Goal: Transaction & Acquisition: Purchase product/service

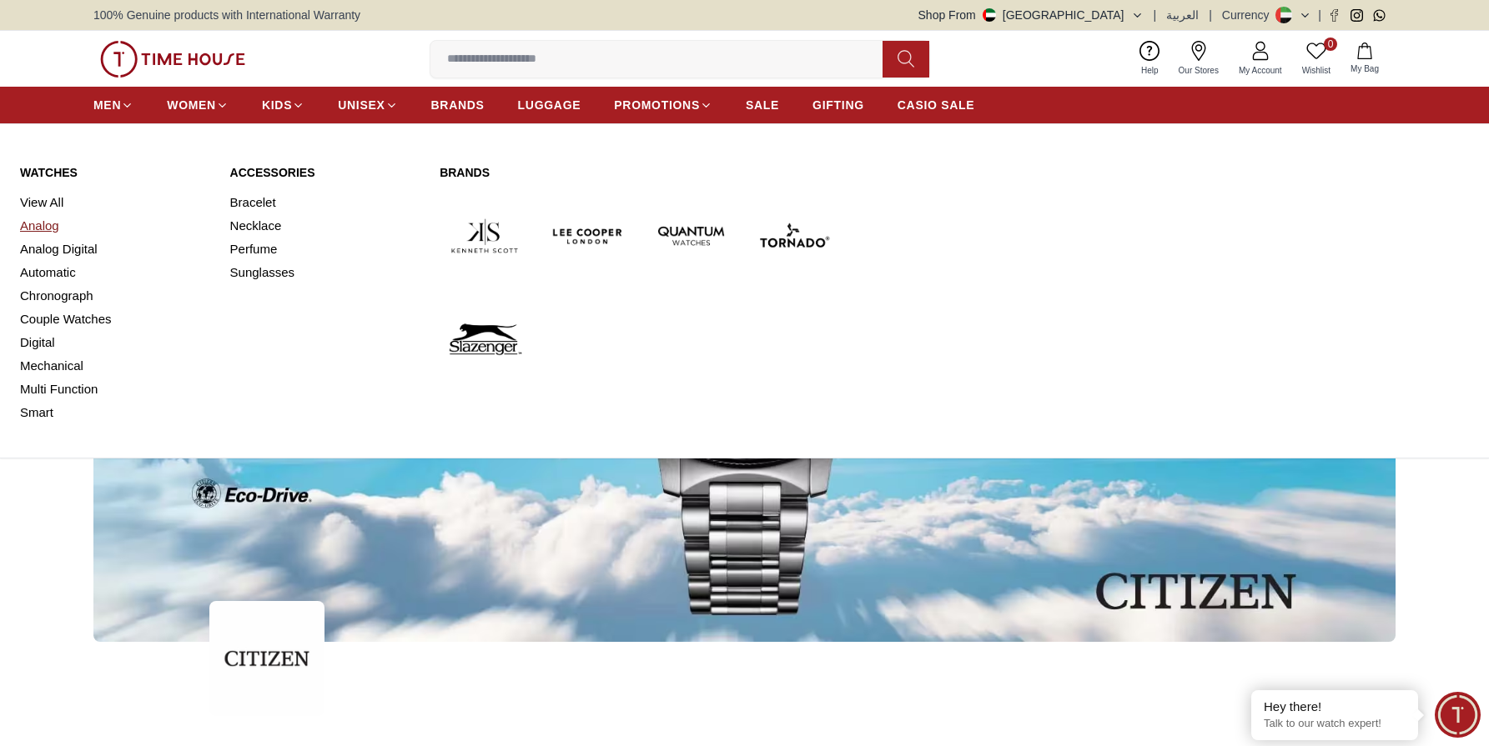
click at [53, 231] on link "Analog" at bounding box center [115, 225] width 190 height 23
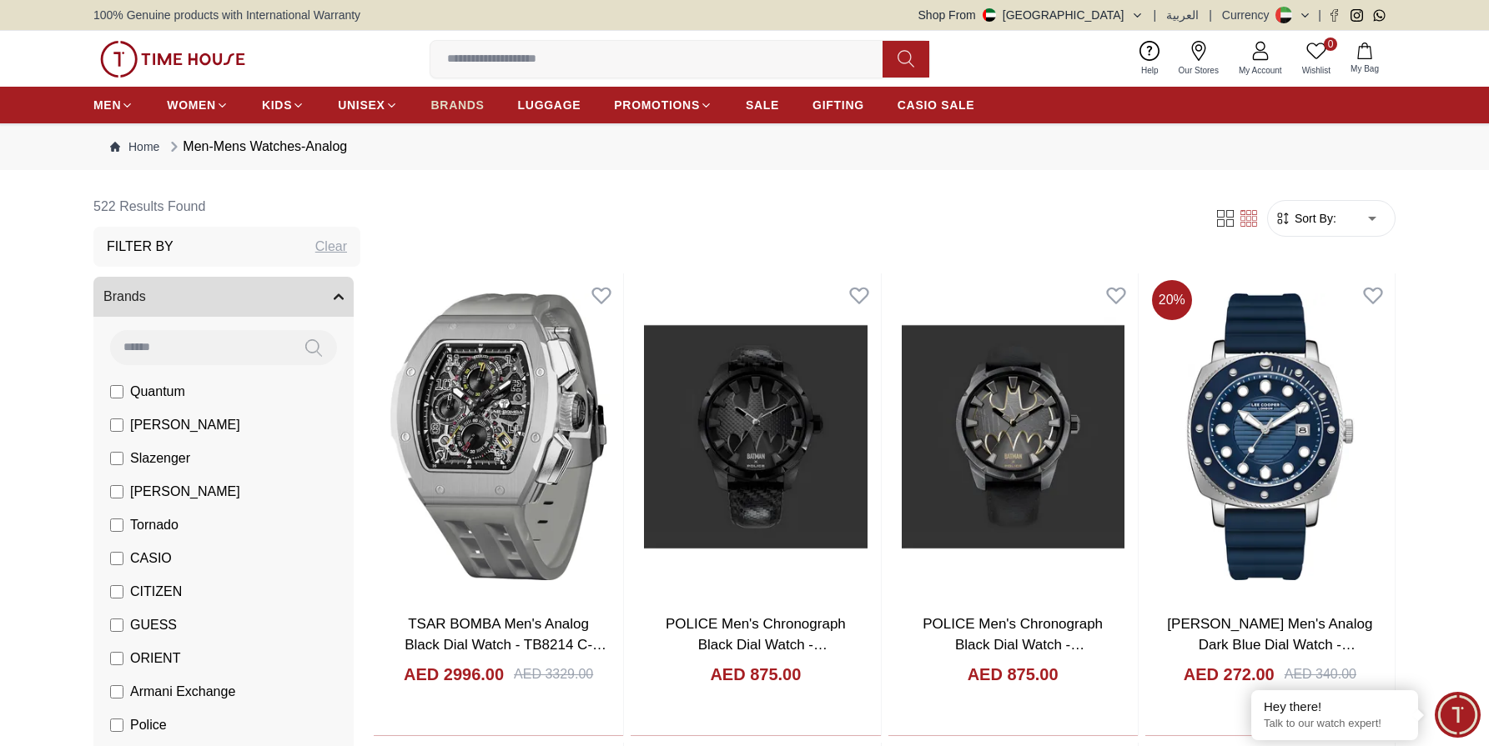
click at [432, 104] on span "BRANDS" at bounding box center [457, 105] width 53 height 17
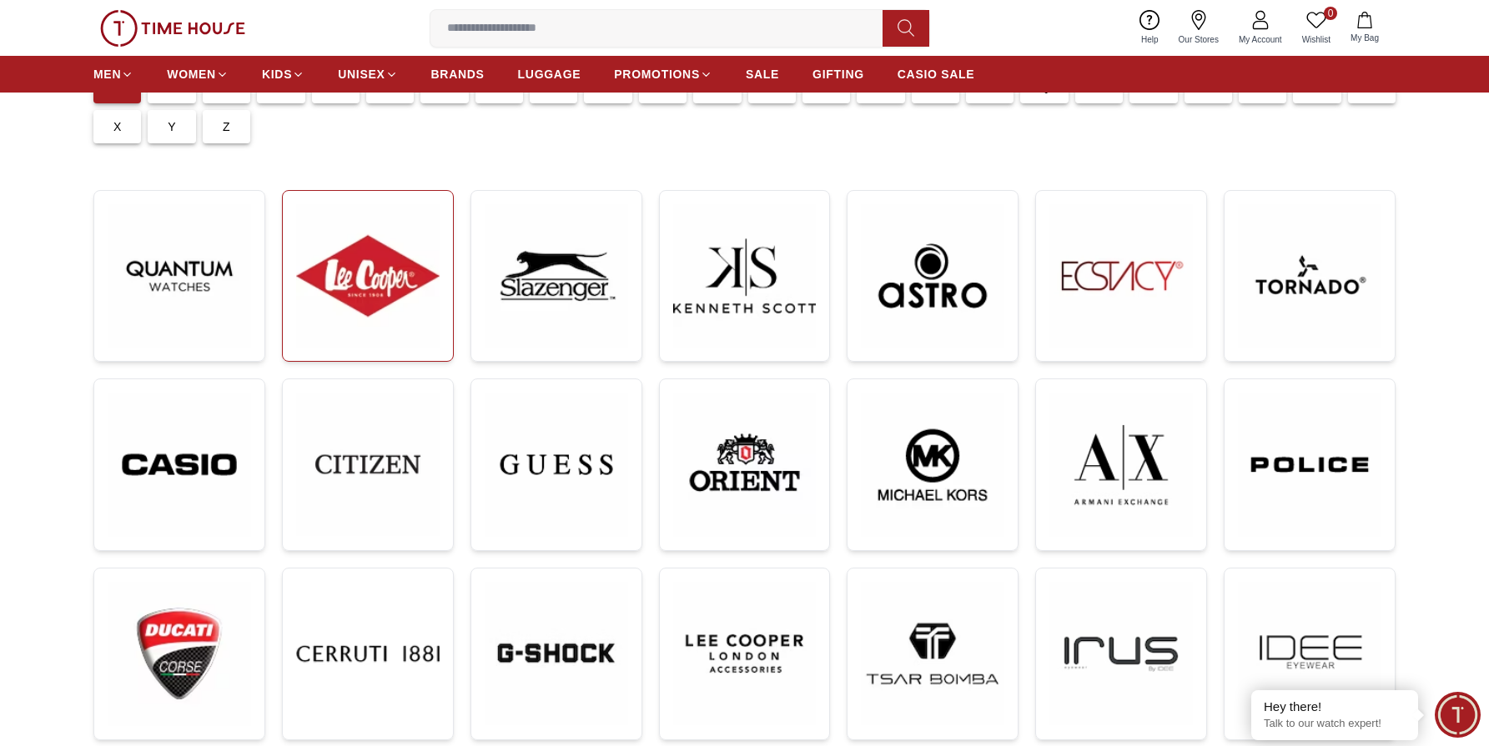
scroll to position [176, 0]
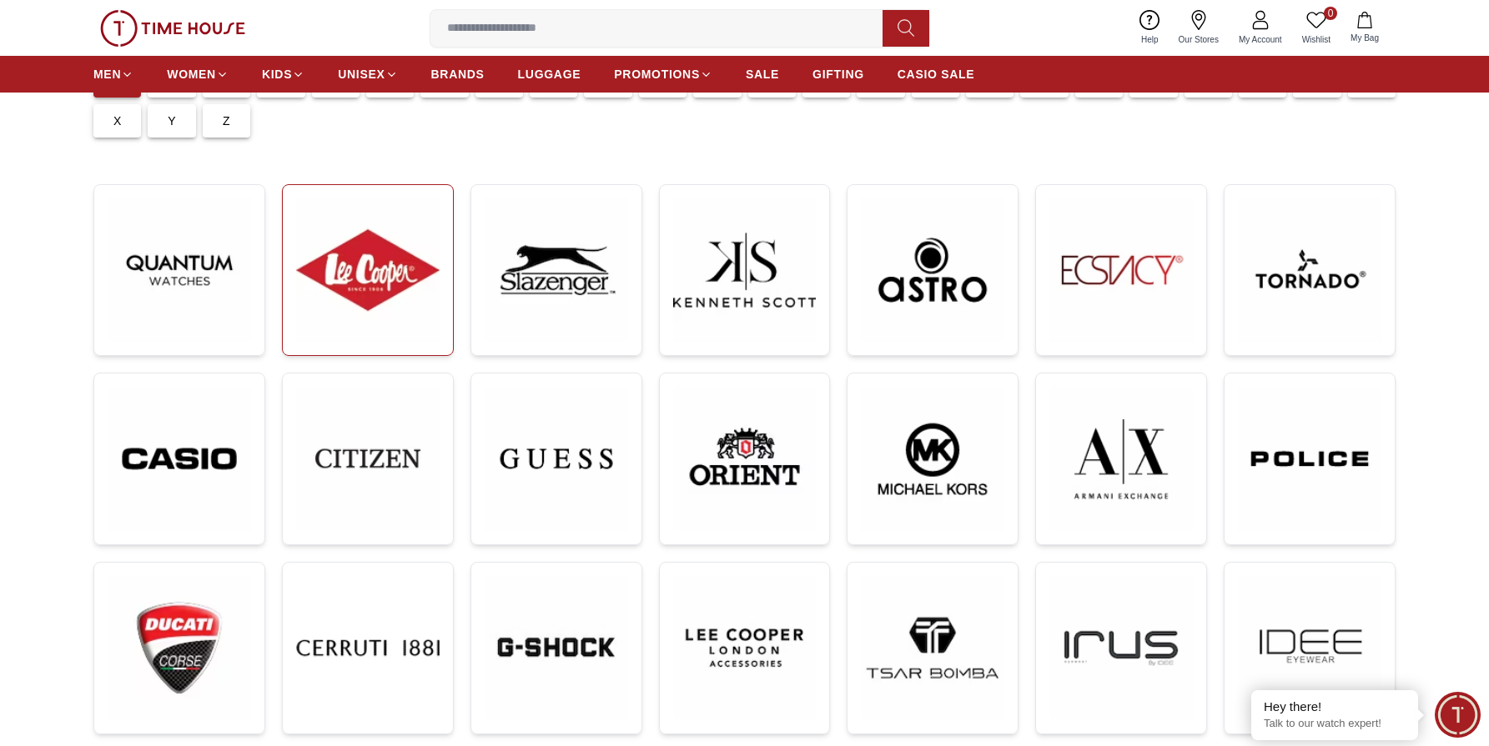
click at [394, 464] on img at bounding box center [367, 458] width 143 height 143
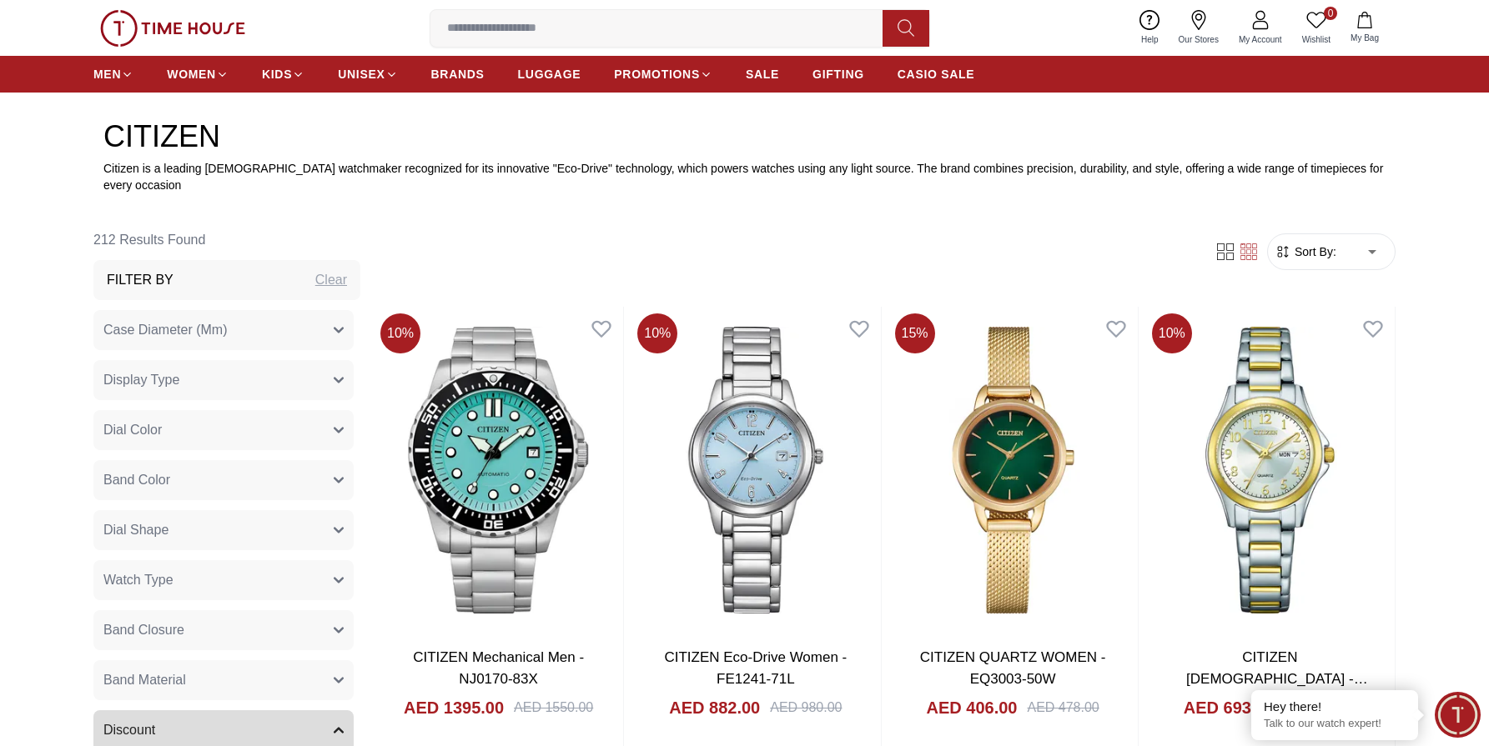
scroll to position [623, 0]
click at [222, 309] on button "Case Diameter (Mm)" at bounding box center [223, 329] width 260 height 40
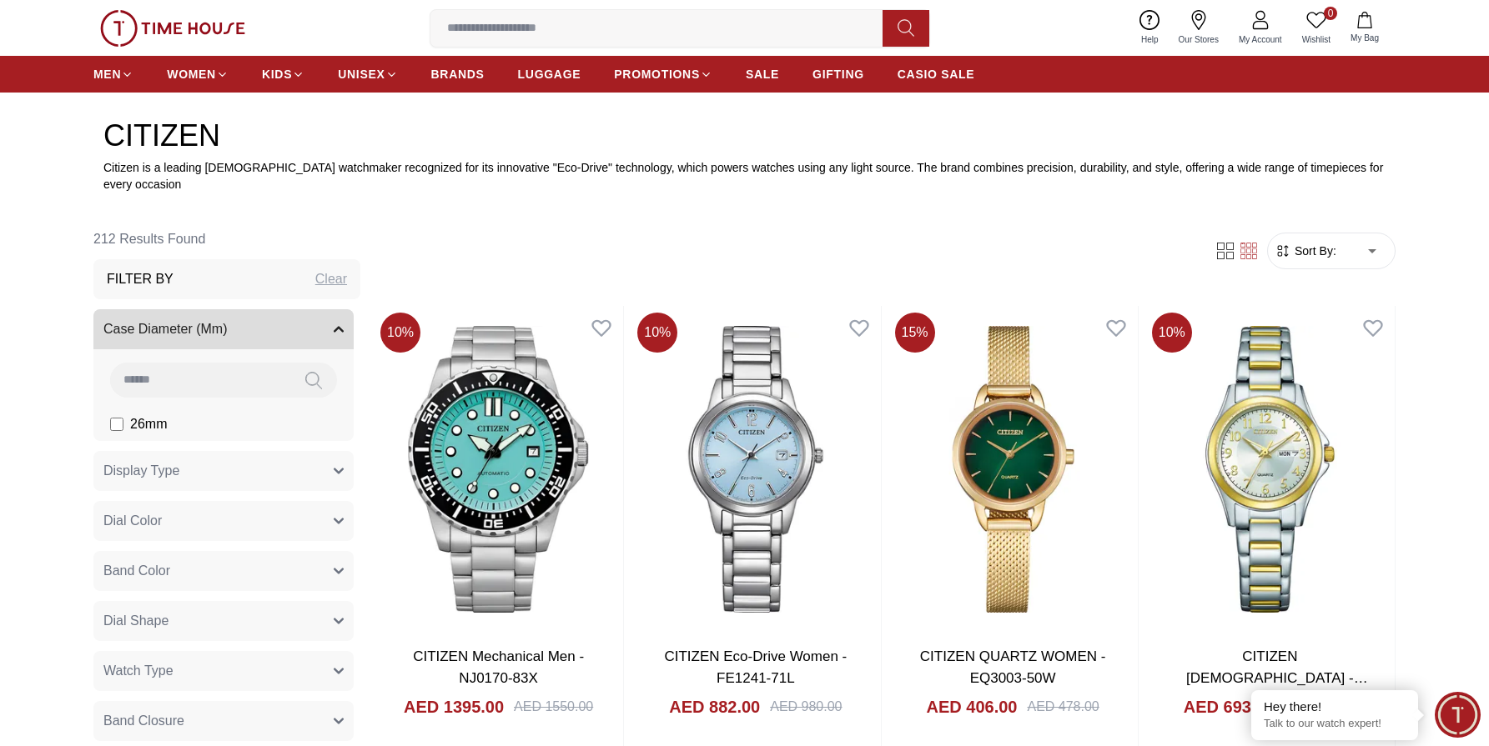
click at [139, 461] on span "Display Type" at bounding box center [141, 471] width 76 height 20
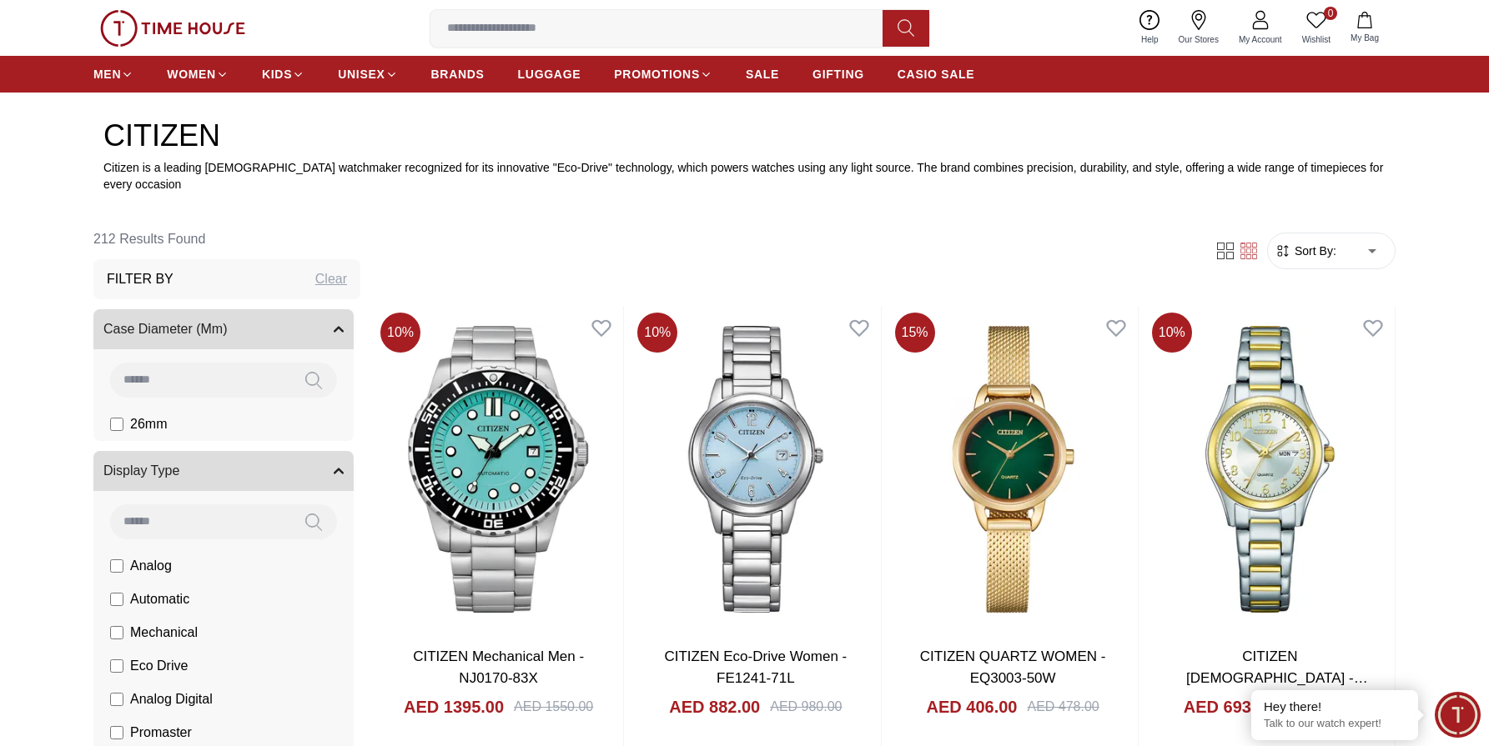
click at [153, 556] on span "Analog" at bounding box center [151, 566] width 42 height 20
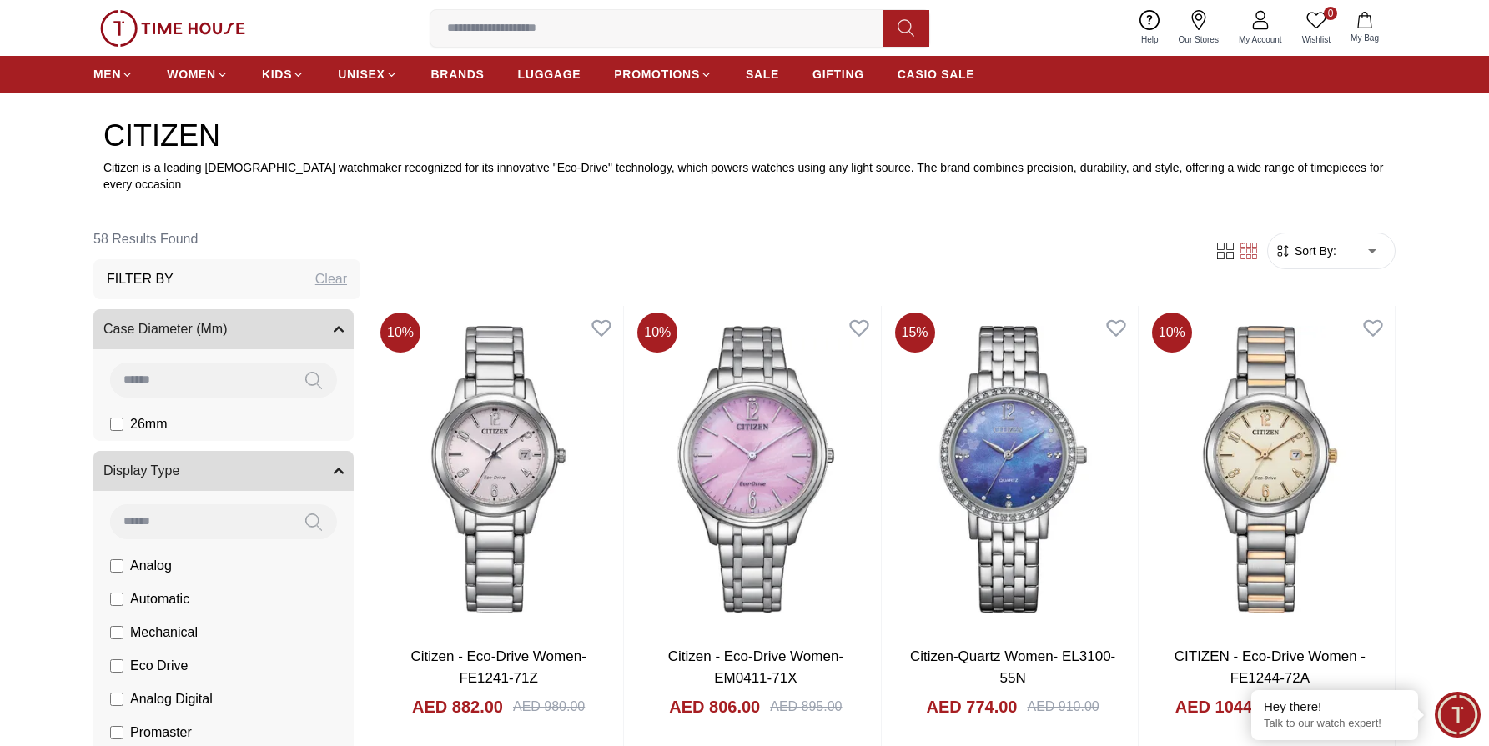
click at [166, 656] on span "Eco Drive" at bounding box center [159, 666] width 58 height 20
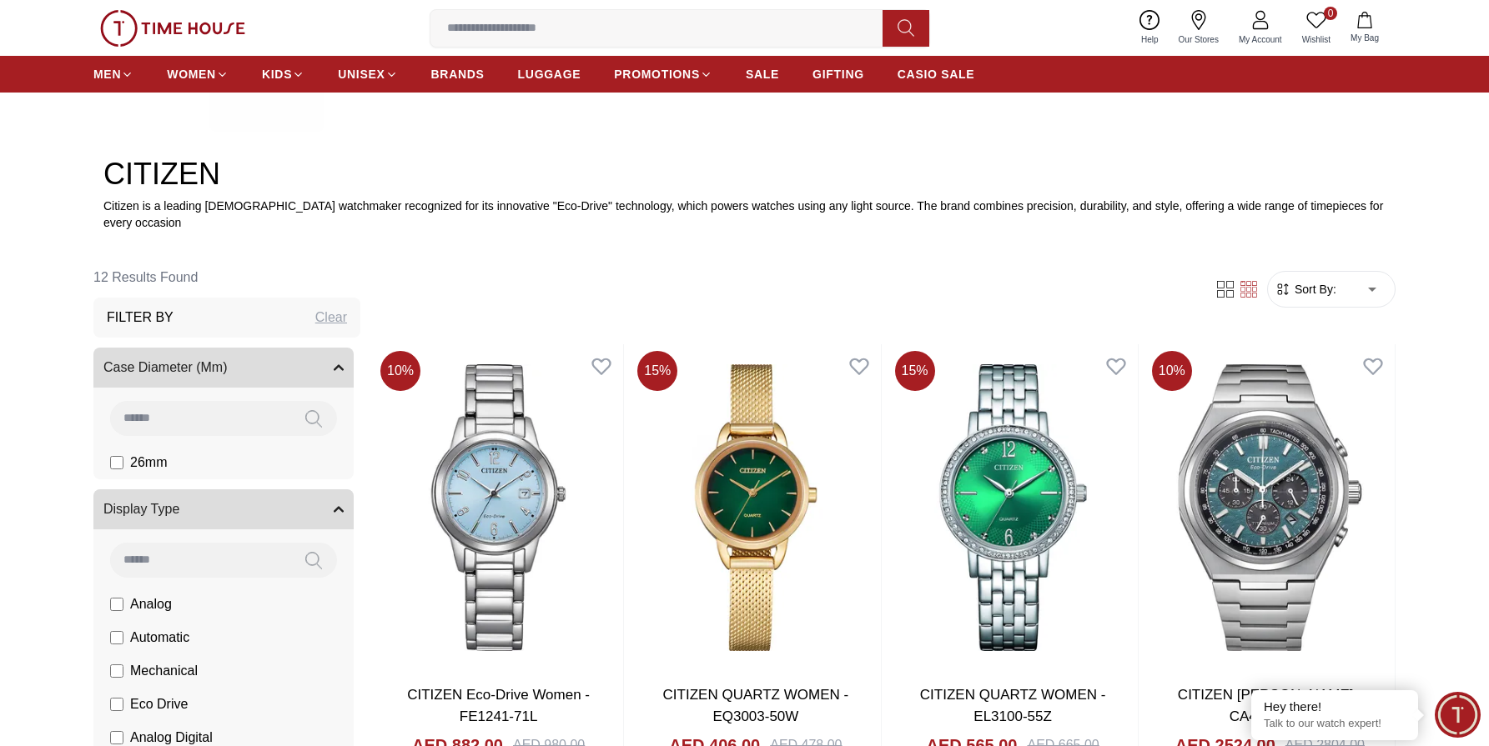
scroll to position [553, 0]
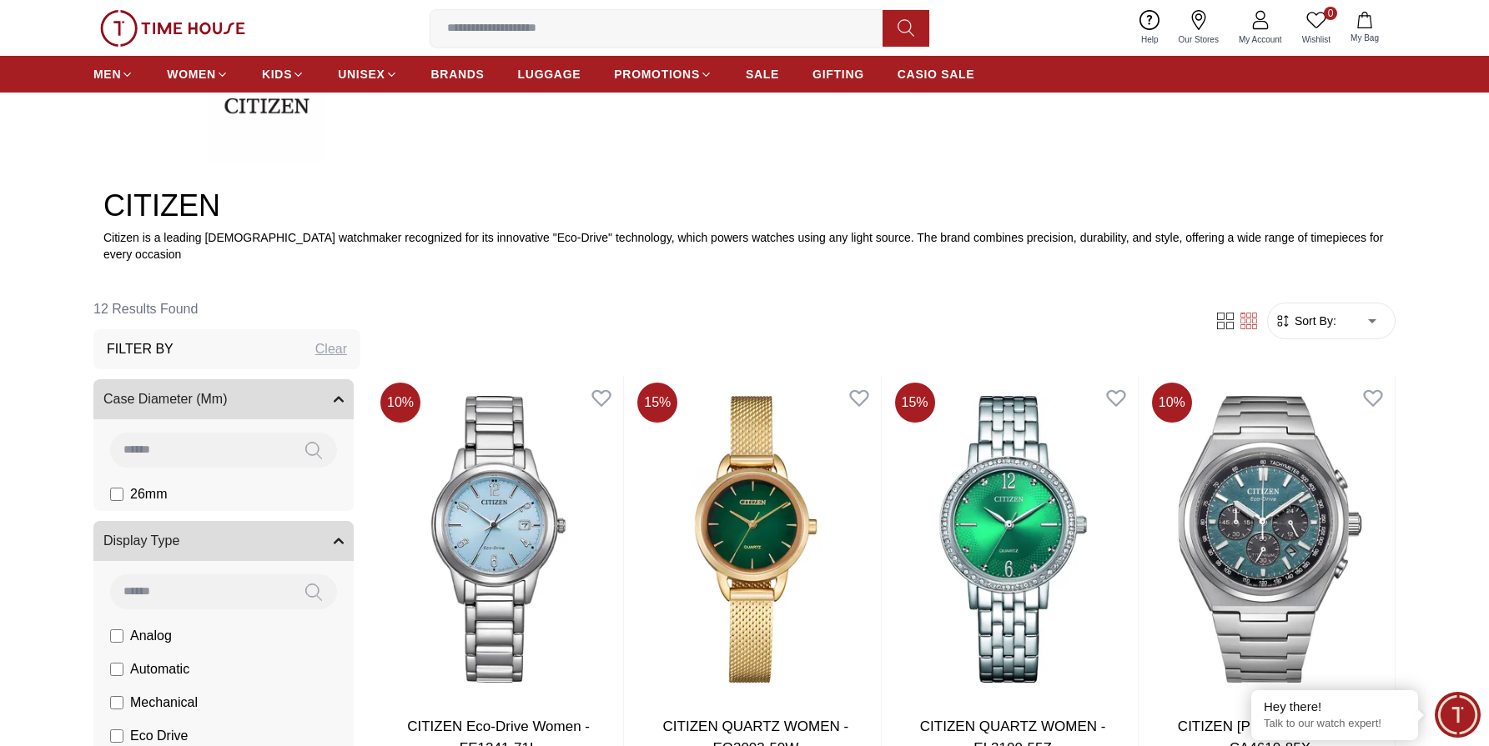
click at [1316, 303] on form "Sort By: ​ ****** ​" at bounding box center [1331, 321] width 128 height 37
click at [1331, 313] on span "Sort By:" at bounding box center [1313, 321] width 45 height 17
click at [1346, 415] on li "Price: Low to High" at bounding box center [1361, 409] width 138 height 30
type input "*"
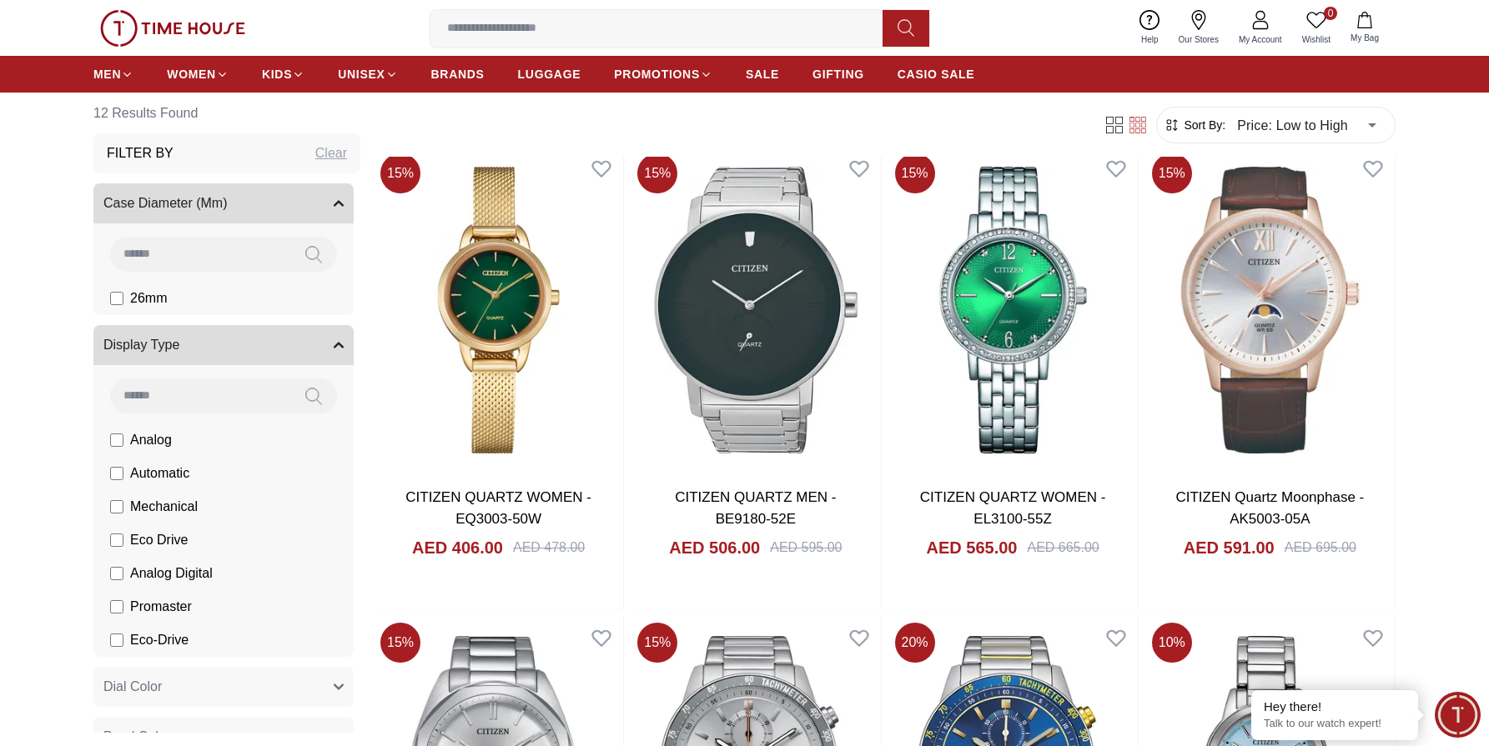
scroll to position [836, 0]
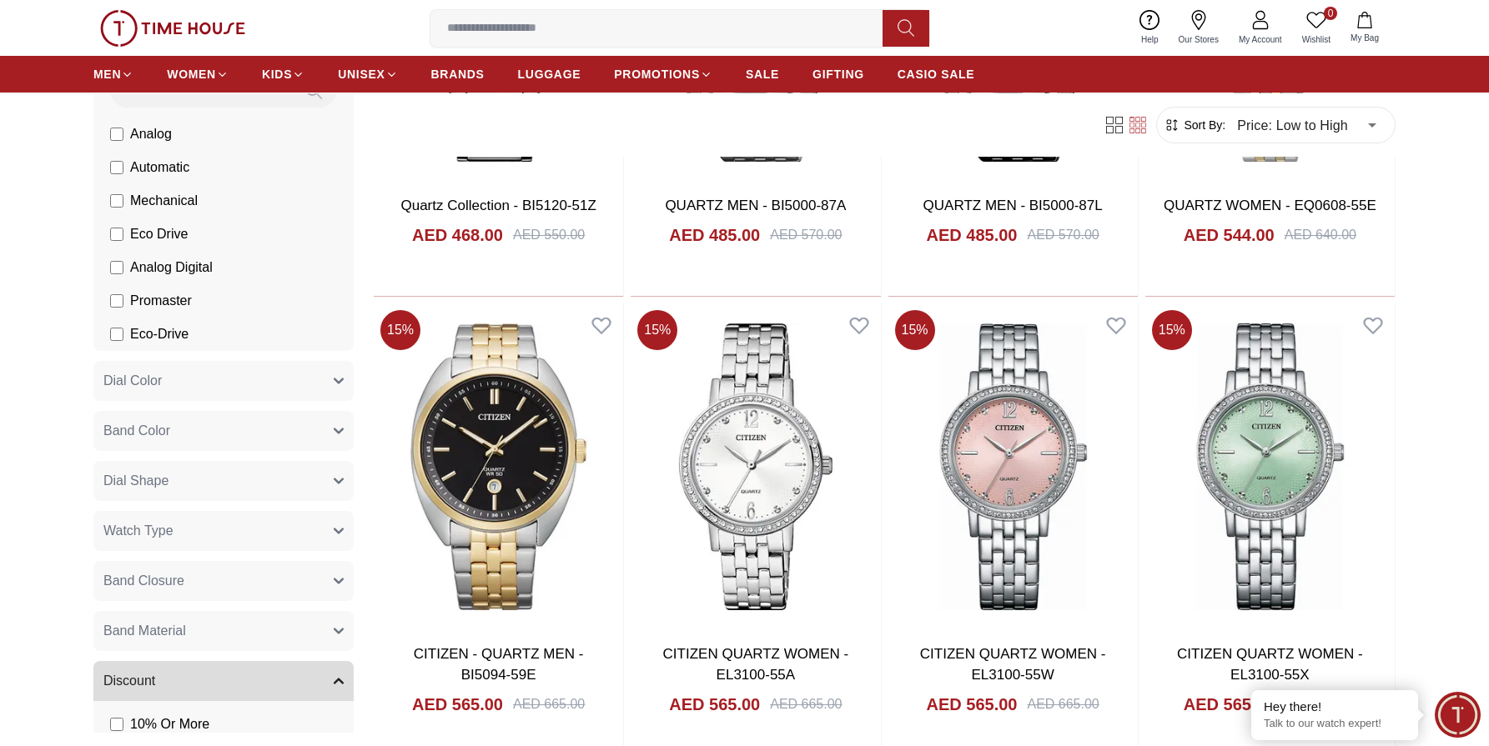
scroll to position [309, 0]
click at [215, 527] on button "Watch Type" at bounding box center [223, 529] width 260 height 40
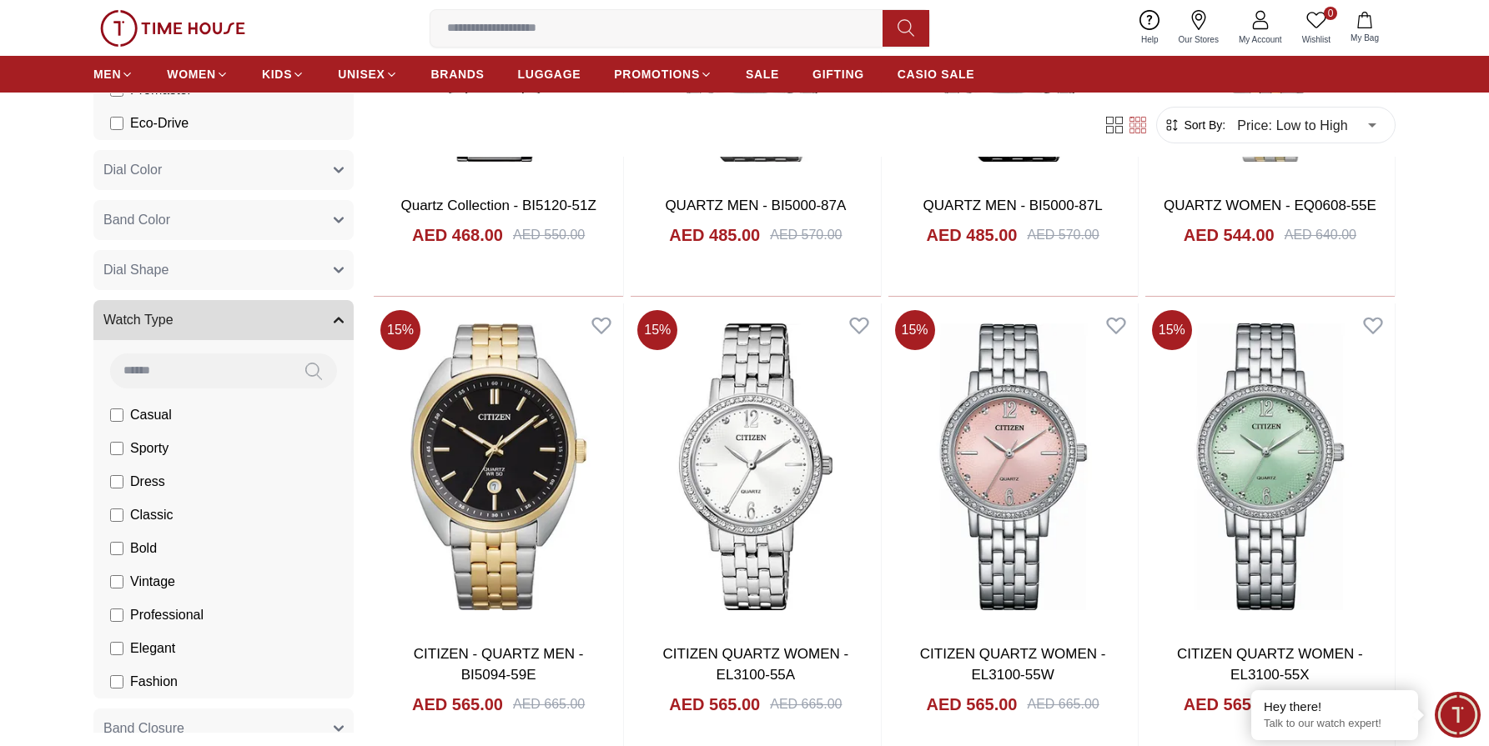
scroll to position [519, 0]
click at [263, 326] on button "Watch Type" at bounding box center [223, 319] width 260 height 40
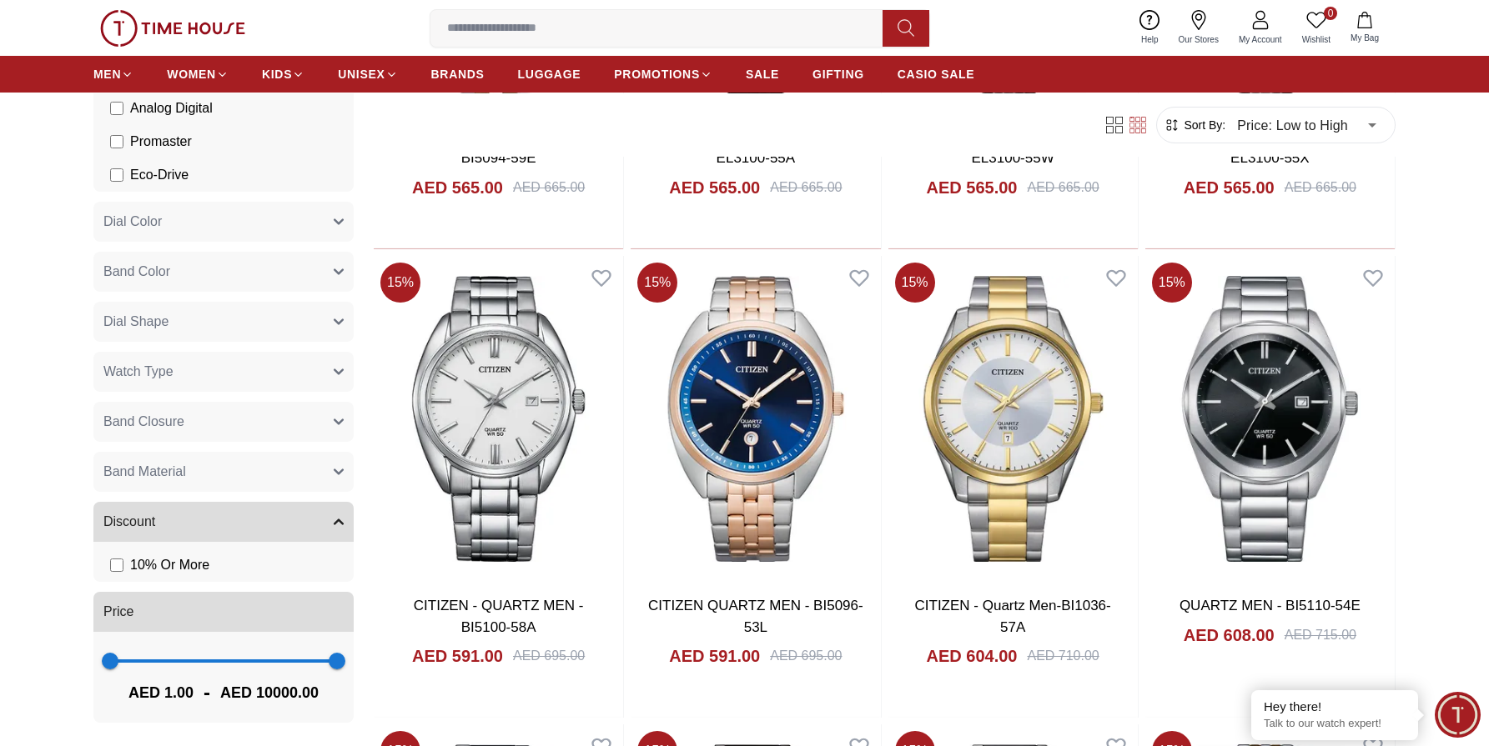
scroll to position [1605, 0]
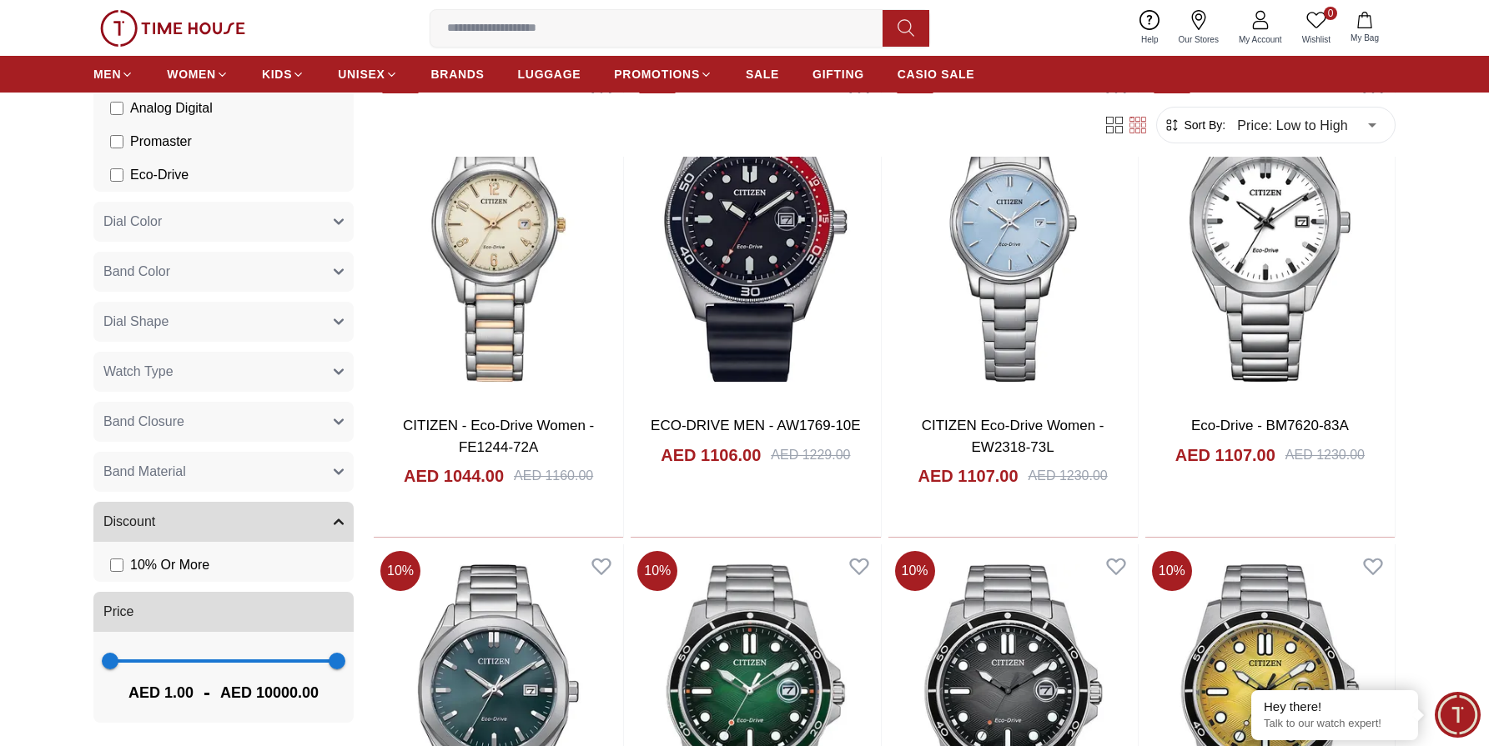
scroll to position [4579, 0]
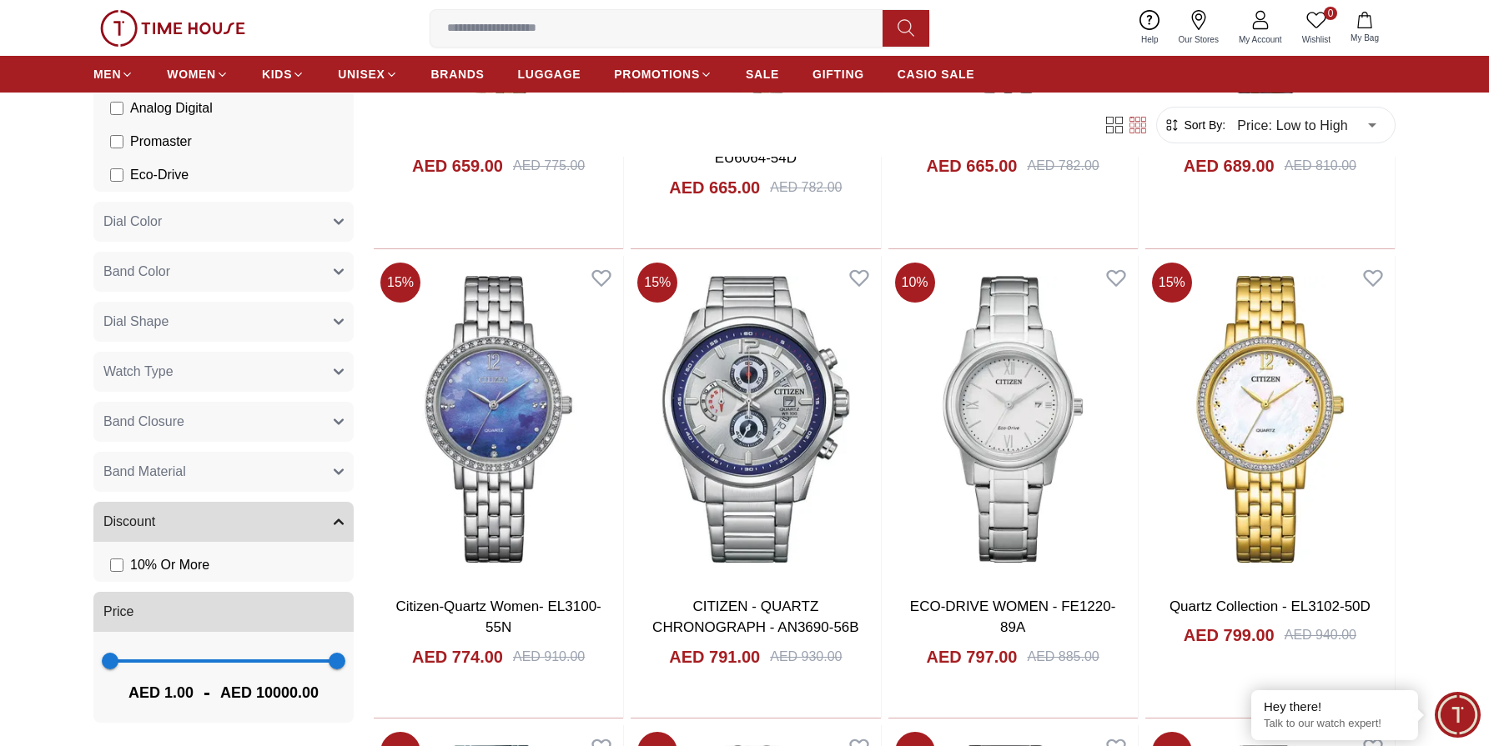
scroll to position [2964, 0]
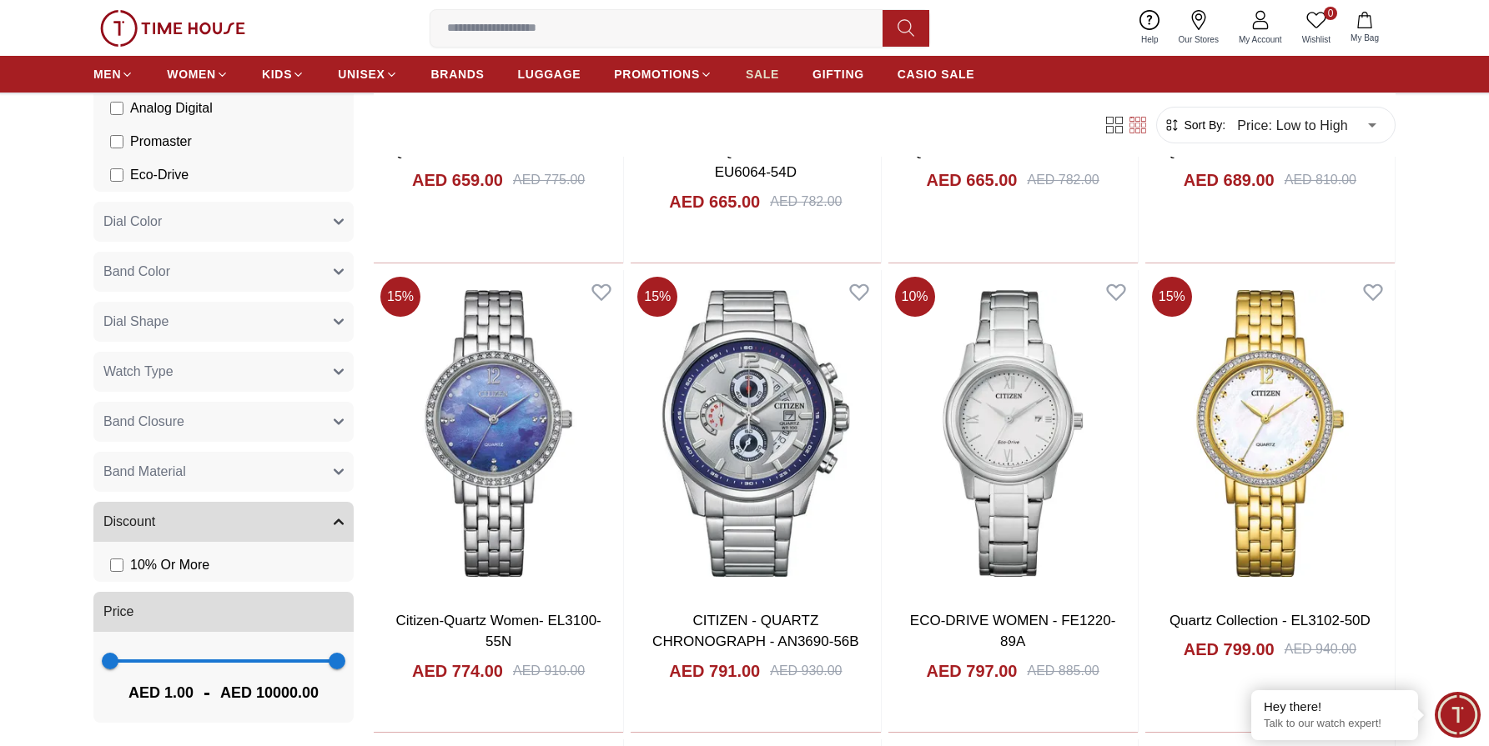
click at [746, 78] on span "SALE" at bounding box center [762, 74] width 33 height 17
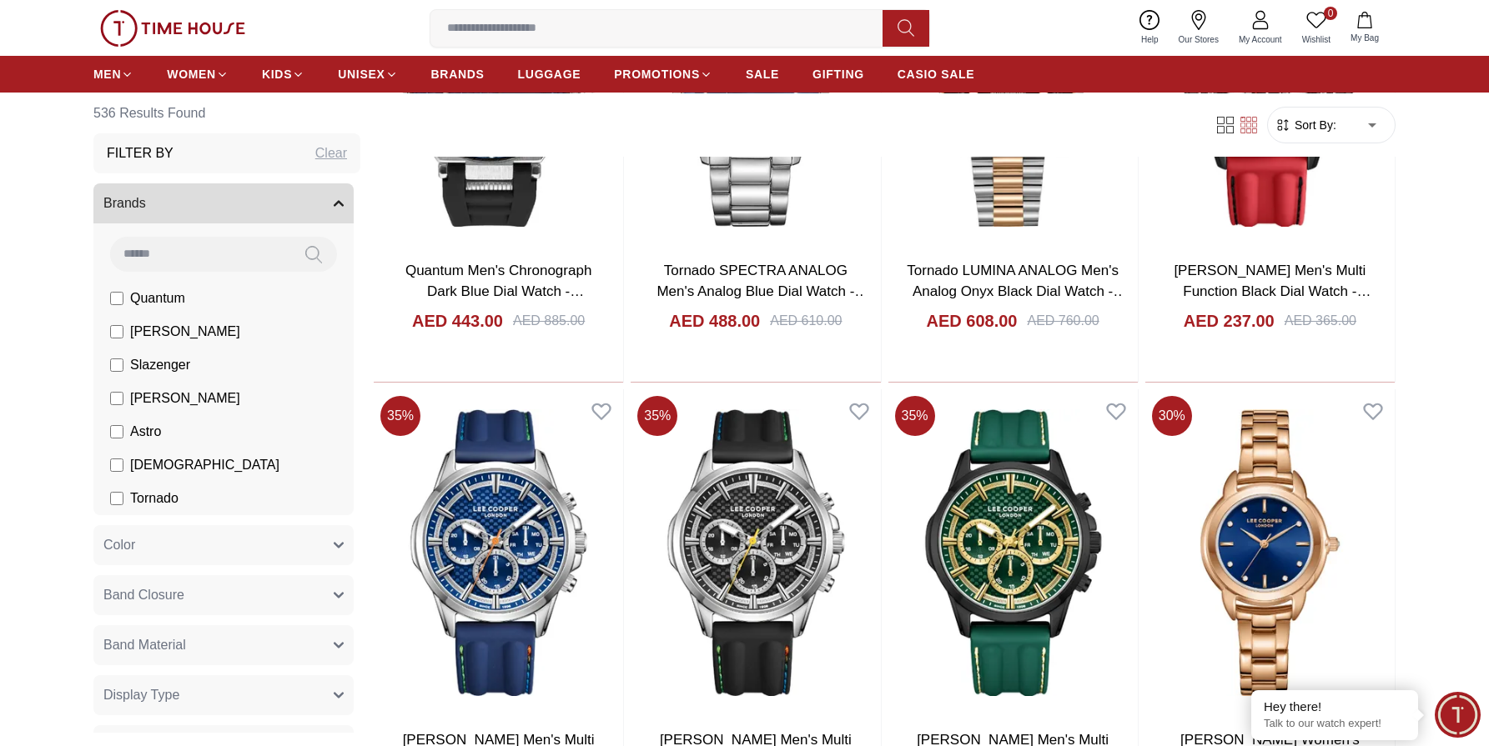
scroll to position [1763, 0]
